Goal: Navigation & Orientation: Find specific page/section

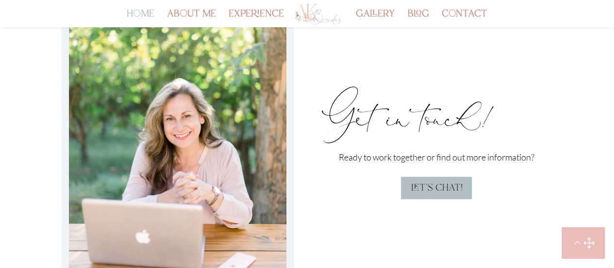
scroll to position [3258, 0]
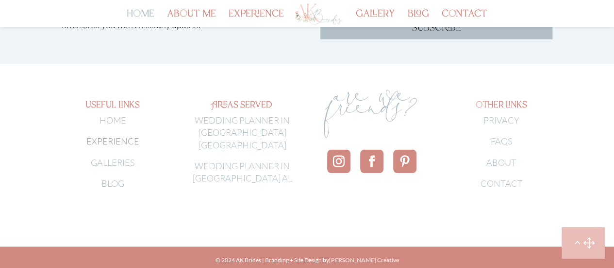
click at [383, 256] on link "[PERSON_NAME] Creative" at bounding box center [364, 259] width 70 height 7
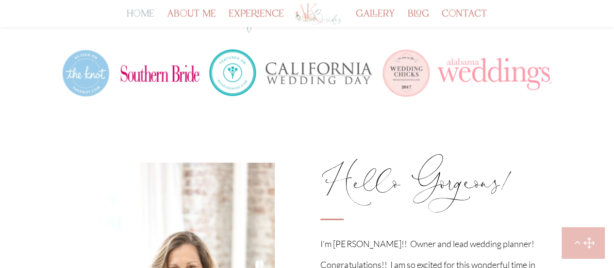
scroll to position [433, 0]
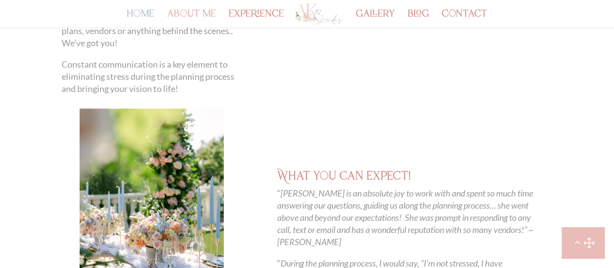
click at [183, 11] on link "about me" at bounding box center [191, 19] width 49 height 17
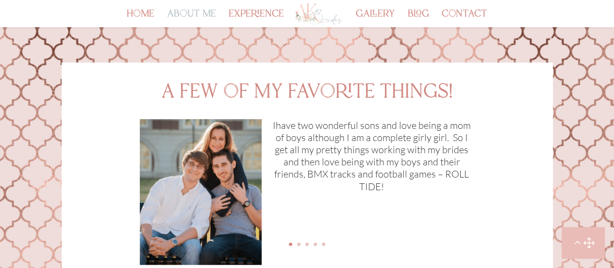
scroll to position [1041, 0]
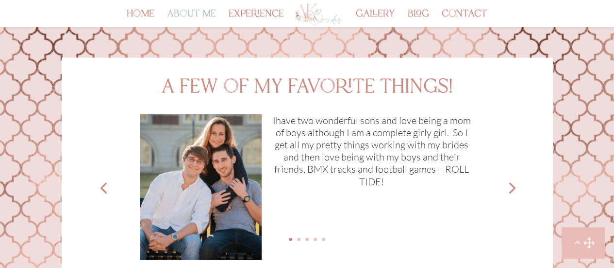
click at [509, 176] on link "Next" at bounding box center [511, 186] width 23 height 23
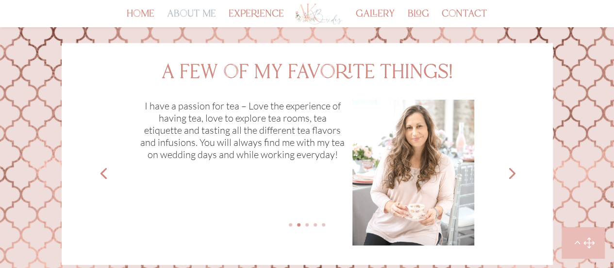
scroll to position [1058, 0]
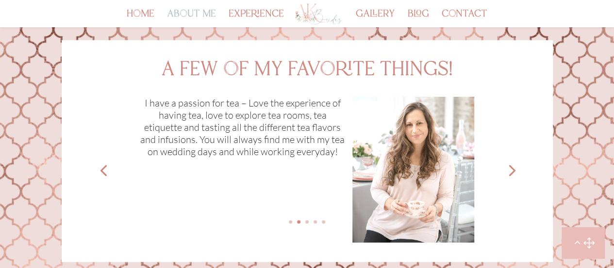
click at [509, 167] on link "Next" at bounding box center [511, 169] width 23 height 23
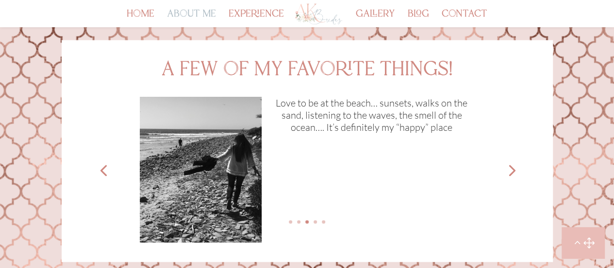
click at [509, 167] on link "Next" at bounding box center [511, 169] width 23 height 23
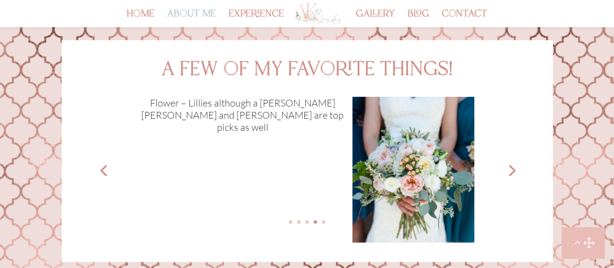
click at [509, 167] on link "Next" at bounding box center [511, 169] width 23 height 23
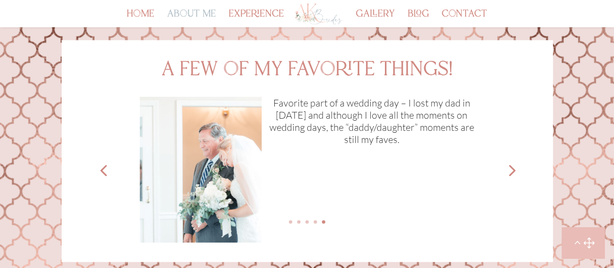
click at [509, 167] on link "Next" at bounding box center [511, 169] width 23 height 23
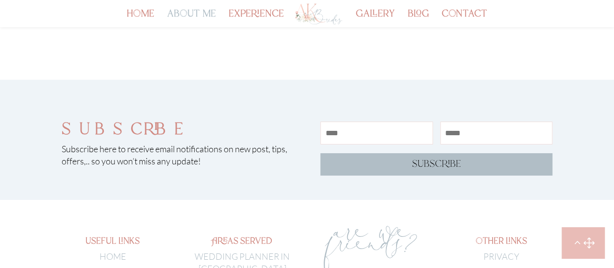
scroll to position [1722, 0]
click at [253, 22] on link "experience" at bounding box center [256, 19] width 55 height 17
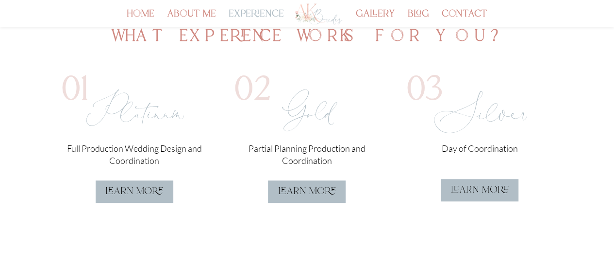
scroll to position [283, 0]
click at [152, 185] on link "learn more" at bounding box center [135, 191] width 78 height 22
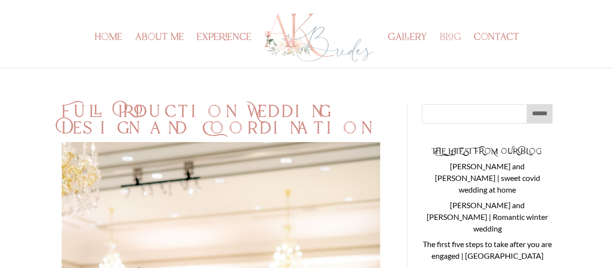
click at [450, 38] on link "blog" at bounding box center [450, 51] width 21 height 34
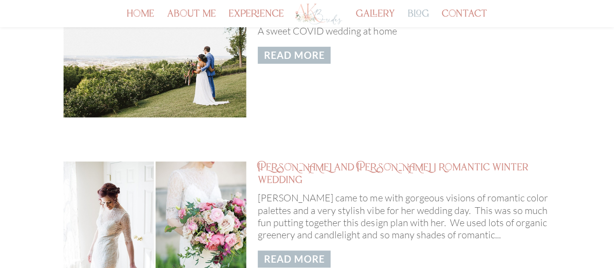
scroll to position [138, 0]
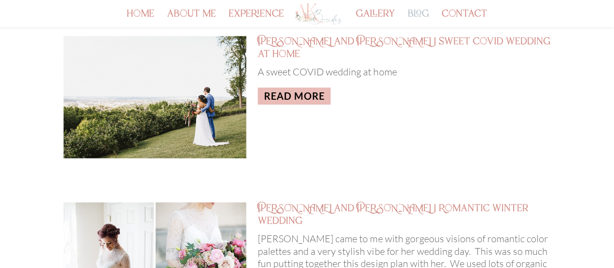
click at [302, 87] on link "read more" at bounding box center [294, 95] width 73 height 17
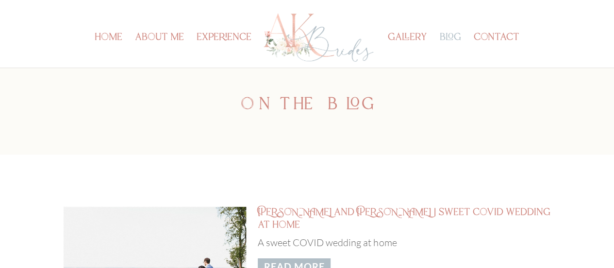
scroll to position [0, 0]
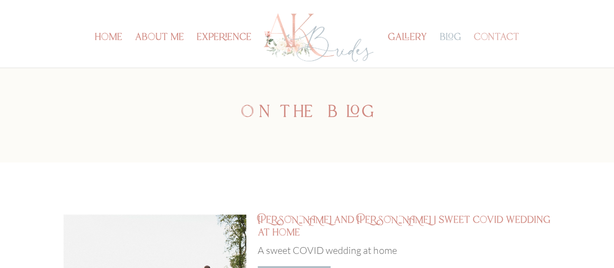
click at [488, 34] on link "contact" at bounding box center [497, 51] width 46 height 34
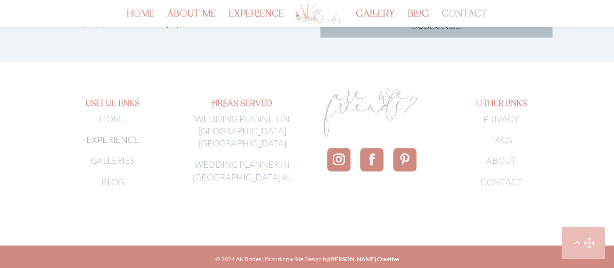
scroll to position [758, 0]
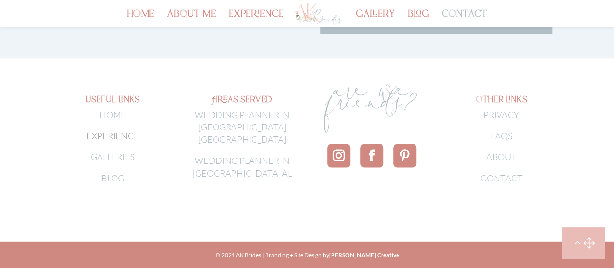
click at [113, 117] on link "HOME" at bounding box center [113, 114] width 27 height 11
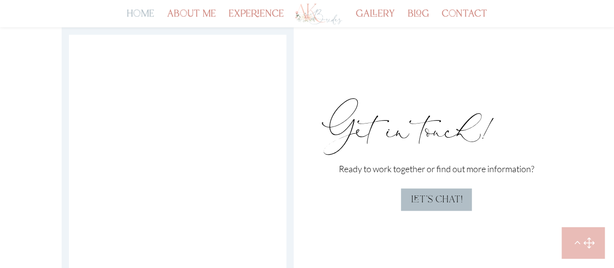
scroll to position [2739, 0]
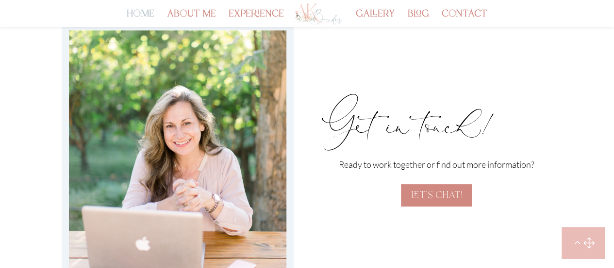
click at [427, 185] on link "let's chat!" at bounding box center [436, 195] width 71 height 22
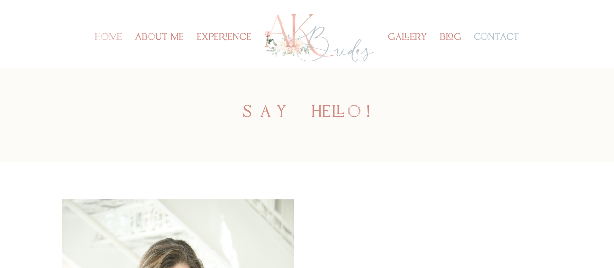
click at [101, 35] on link "home" at bounding box center [109, 51] width 28 height 34
